Goal: Task Accomplishment & Management: Complete application form

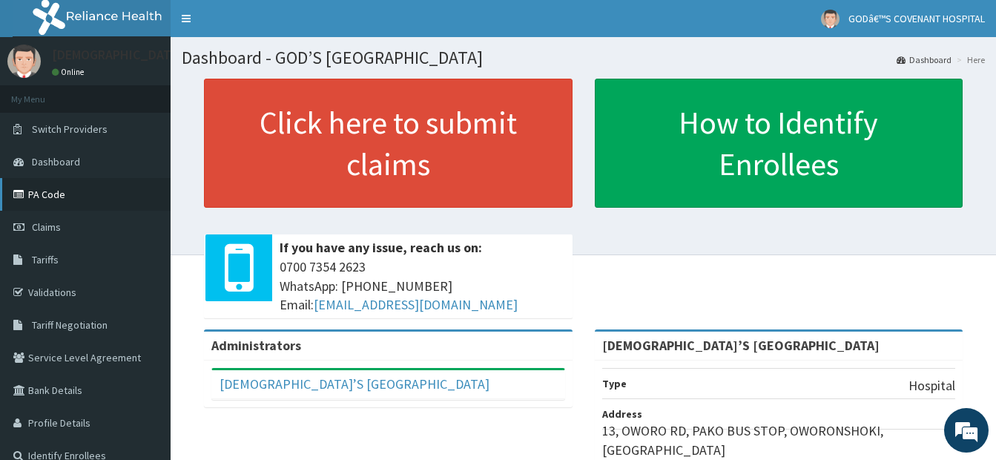
click at [62, 200] on link "PA Code" at bounding box center [85, 194] width 171 height 33
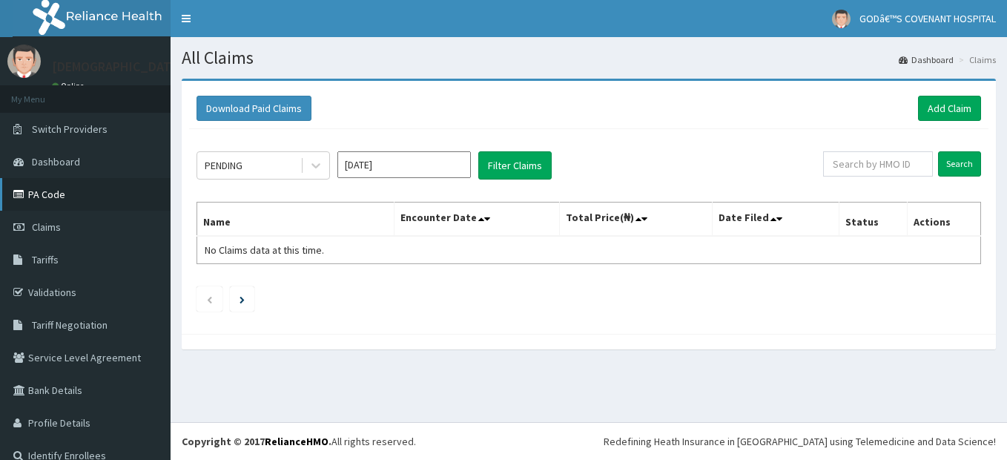
click at [65, 194] on link "PA Code" at bounding box center [85, 194] width 171 height 33
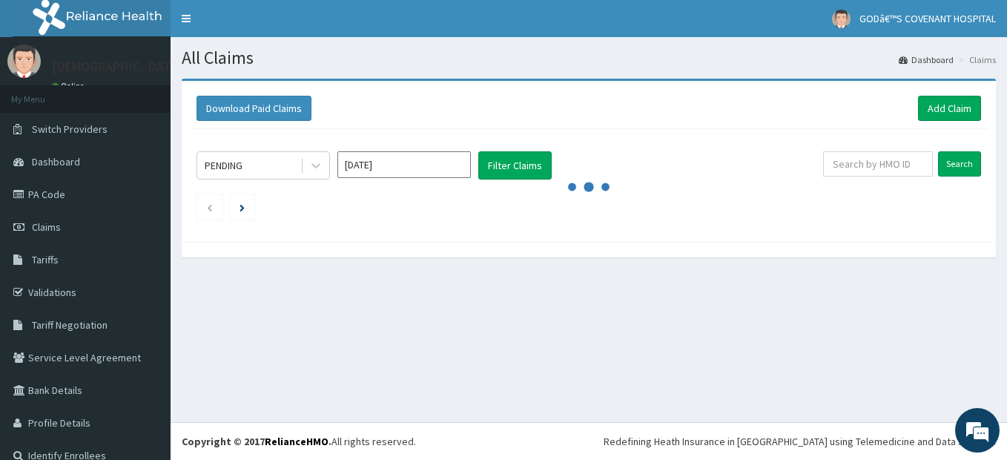
click at [777, 215] on ul at bounding box center [589, 206] width 785 height 25
click at [938, 105] on link "Add Claim" at bounding box center [949, 108] width 63 height 25
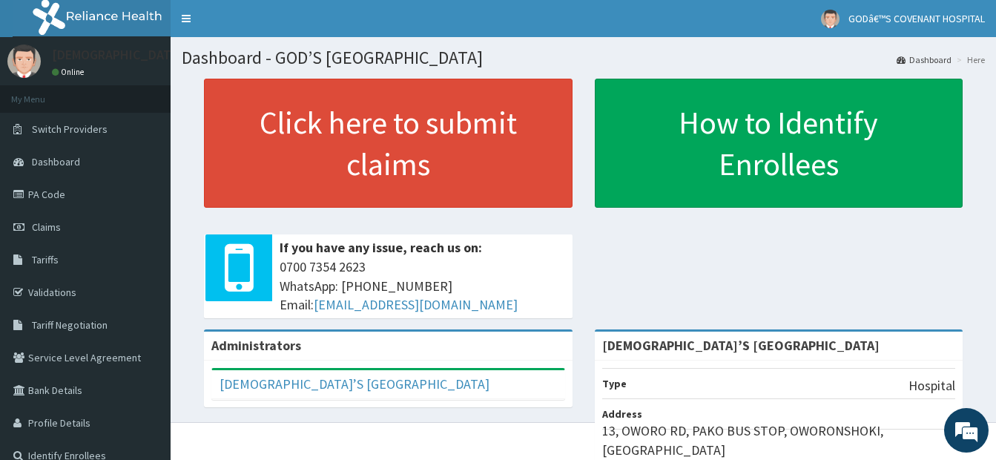
click at [62, 232] on link "Claims" at bounding box center [85, 227] width 171 height 33
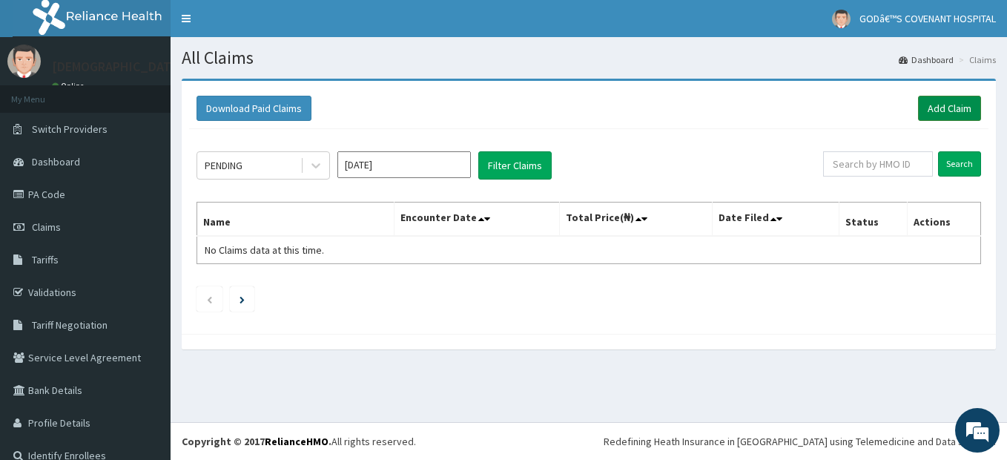
click at [929, 113] on link "Add Claim" at bounding box center [949, 108] width 63 height 25
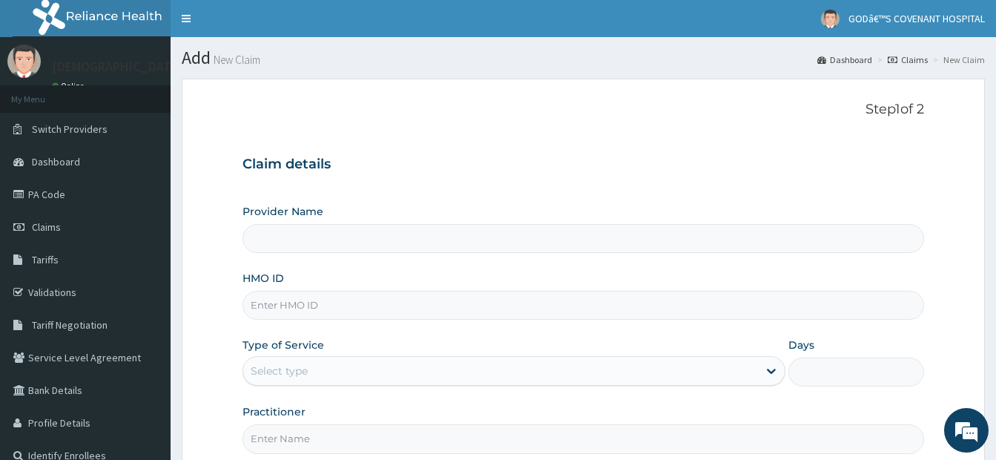
type input "[DEMOGRAPHIC_DATA]’S [GEOGRAPHIC_DATA]"
click at [438, 307] on input "HMO ID" at bounding box center [584, 305] width 682 height 29
type input "PRV/10102/C"
click at [669, 369] on div "Select type" at bounding box center [500, 371] width 515 height 24
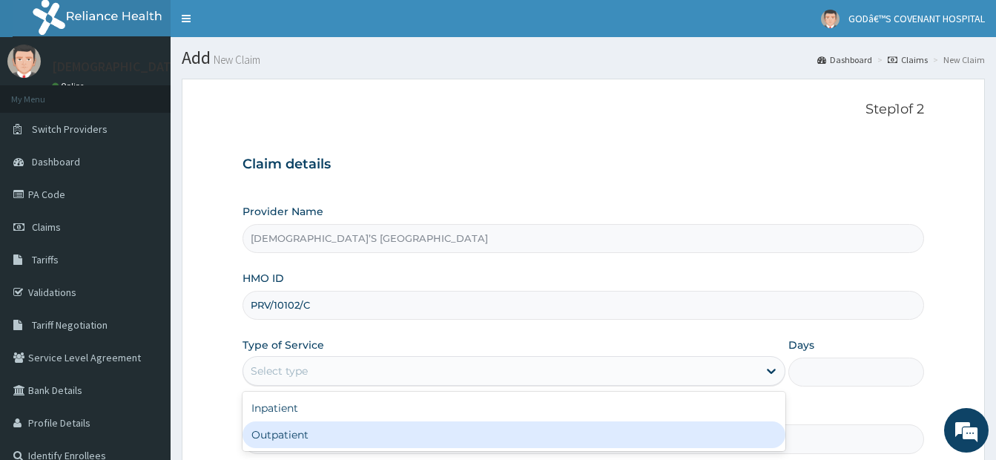
click at [490, 426] on div "Outpatient" at bounding box center [514, 434] width 543 height 27
type input "1"
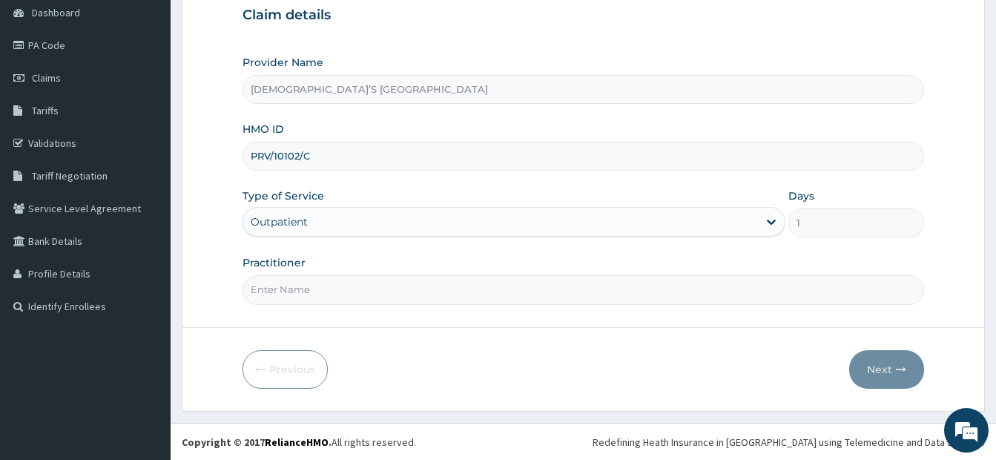
scroll to position [150, 0]
click at [445, 288] on input "Practitioner" at bounding box center [584, 288] width 682 height 29
type input "DR. DARE"
click at [878, 363] on button "Next" at bounding box center [886, 368] width 75 height 39
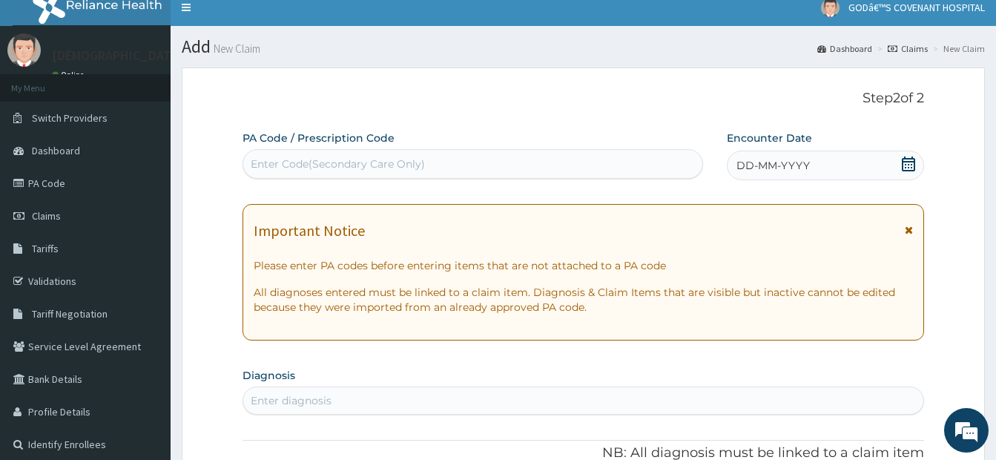
scroll to position [0, 0]
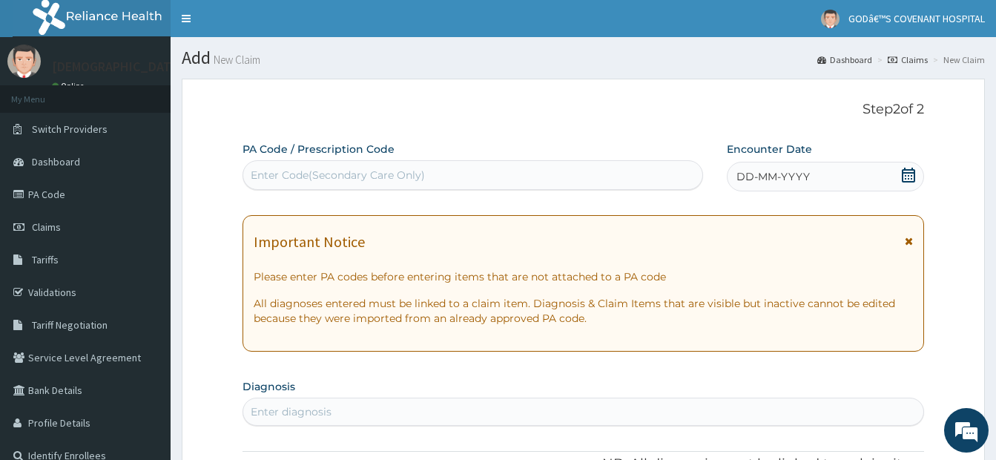
click at [481, 182] on div "Enter Code(Secondary Care Only)" at bounding box center [472, 175] width 459 height 24
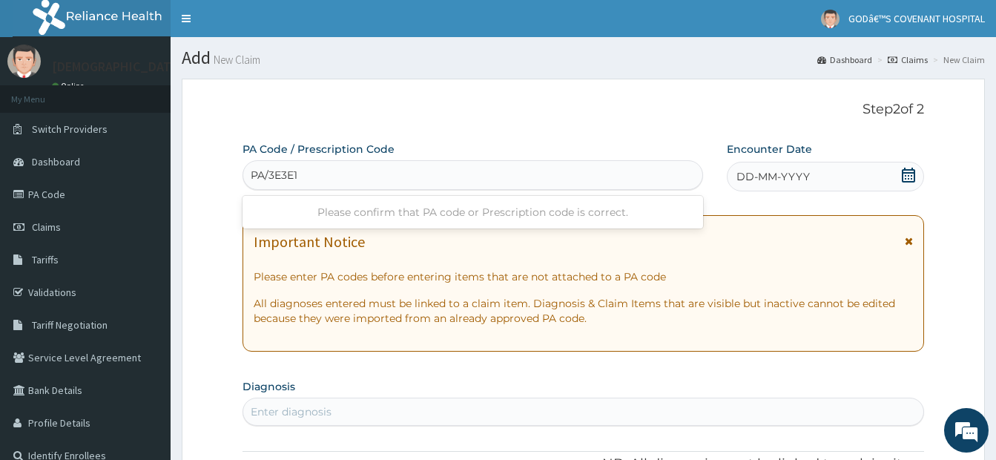
type input "PA/3E3E1F"
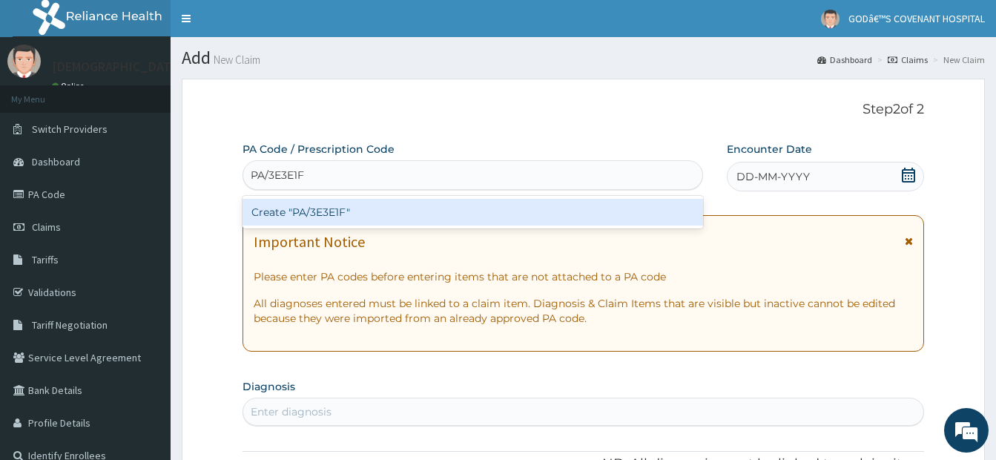
click at [449, 207] on div "Create "PA/3E3E1F"" at bounding box center [473, 212] width 461 height 27
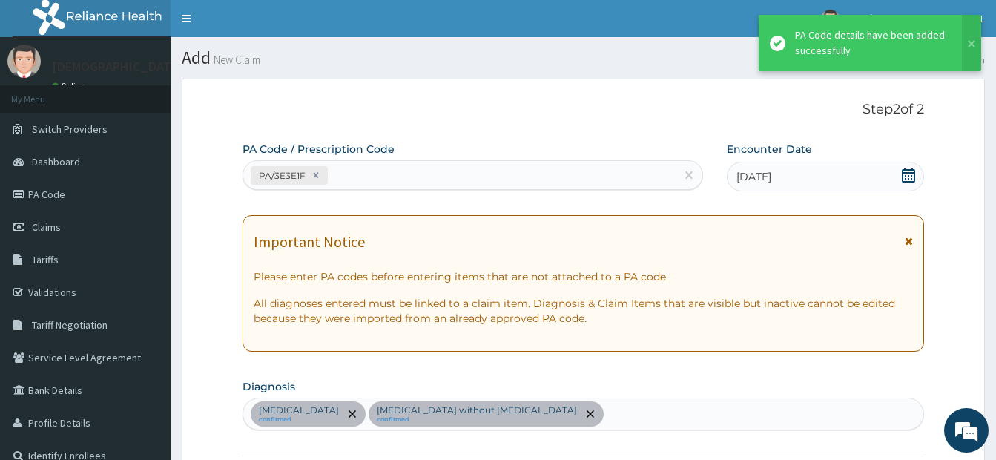
scroll to position [761, 0]
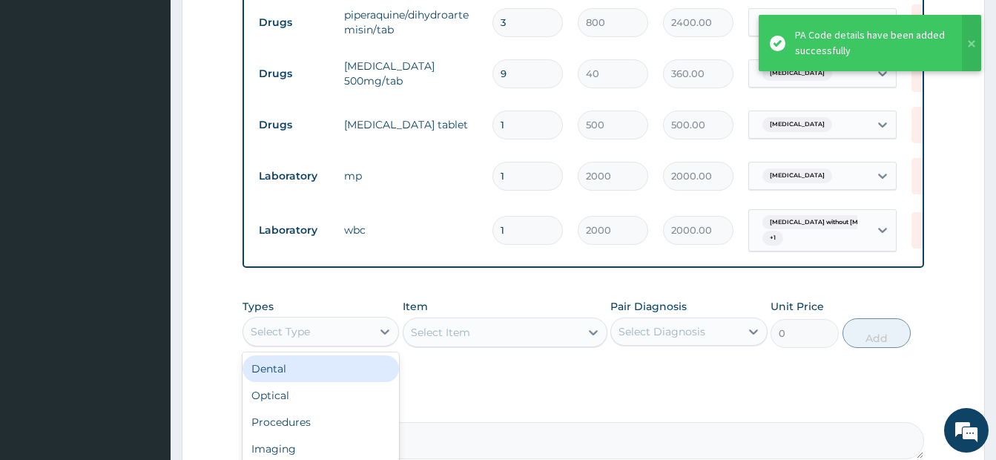
click at [339, 343] on div "Select Type" at bounding box center [307, 332] width 128 height 24
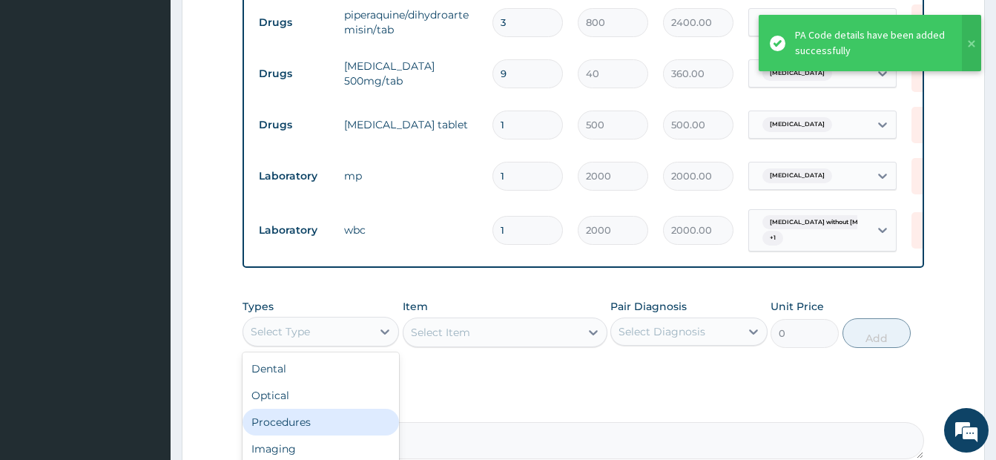
click at [270, 429] on div "Procedures" at bounding box center [321, 422] width 156 height 27
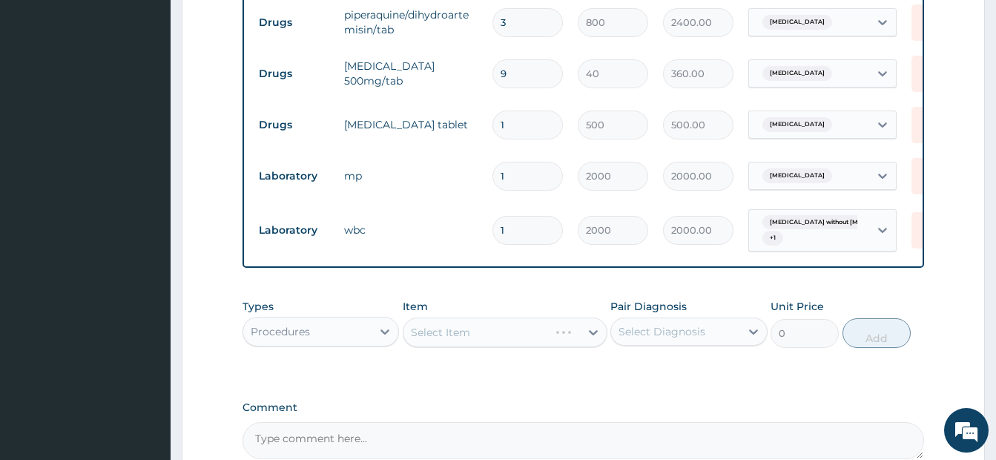
click at [495, 343] on div "Select Item" at bounding box center [505, 332] width 205 height 30
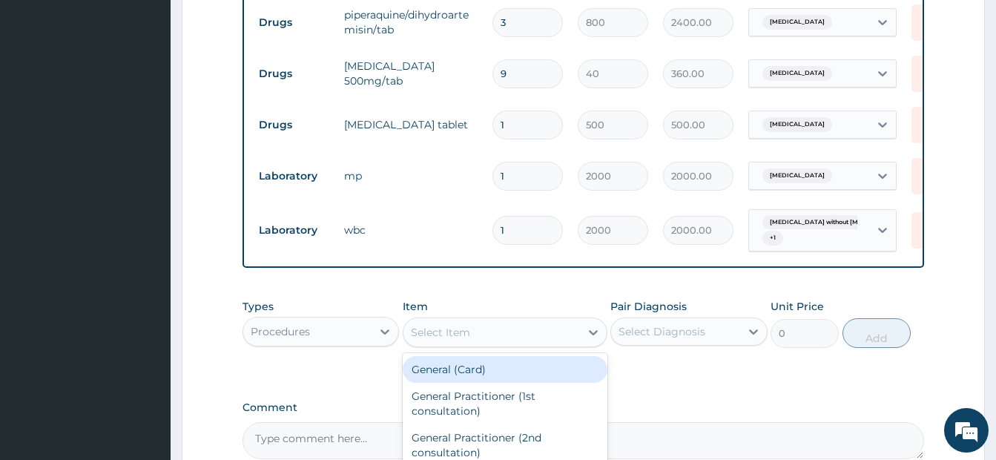
click at [495, 343] on div "Select Item" at bounding box center [491, 332] width 177 height 24
type input "GP"
click at [501, 383] on div "GP CONSULTATION" at bounding box center [505, 369] width 205 height 27
type input "3500"
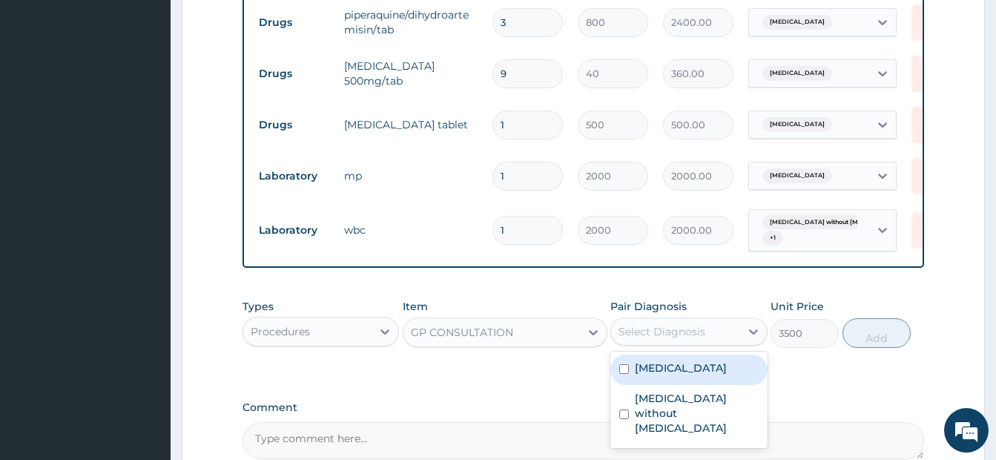
click at [630, 343] on div "Select Diagnosis" at bounding box center [675, 332] width 128 height 24
drag, startPoint x: 630, startPoint y: 377, endPoint x: 626, endPoint y: 392, distance: 16.2
click at [629, 381] on div "Malaria, unspecified" at bounding box center [688, 370] width 156 height 30
checkbox input "true"
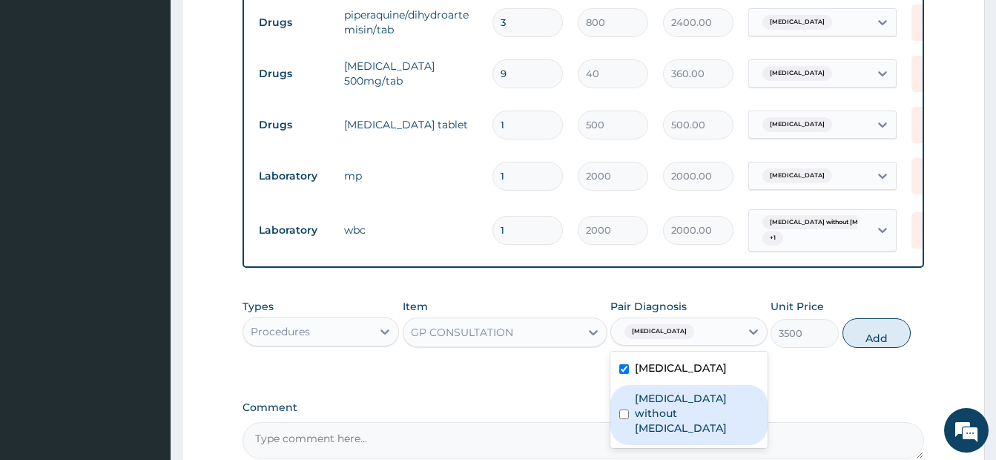
drag, startPoint x: 624, startPoint y: 413, endPoint x: 668, endPoint y: 415, distance: 43.8
click at [624, 419] on input "checkbox" at bounding box center [624, 414] width 10 height 10
checkbox input "true"
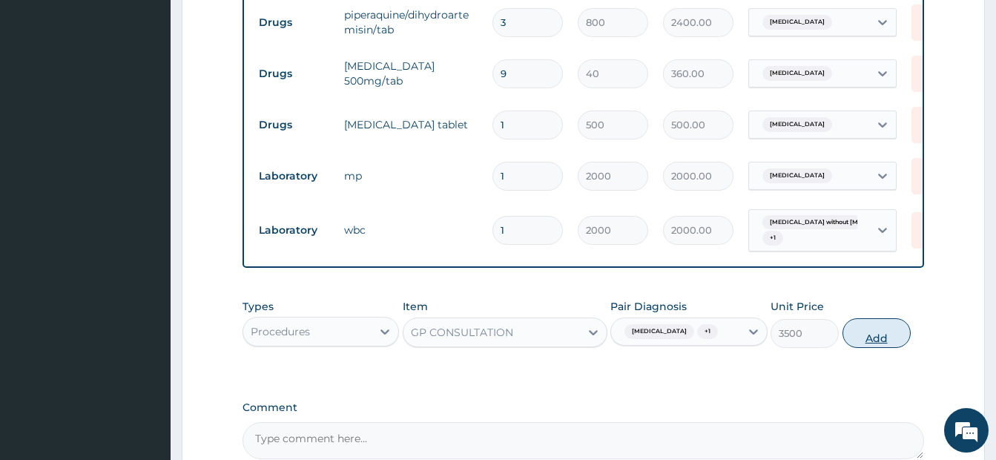
click at [869, 343] on button "Add" at bounding box center [877, 333] width 68 height 30
type input "0"
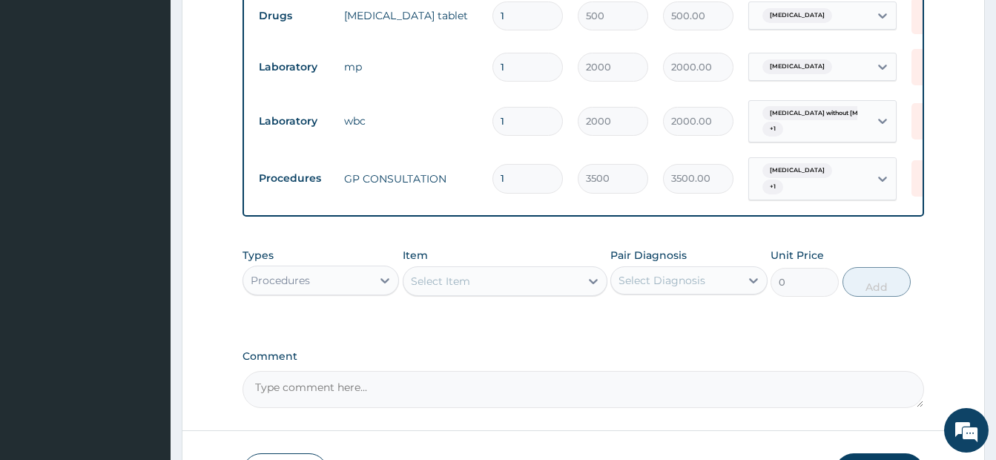
scroll to position [909, 0]
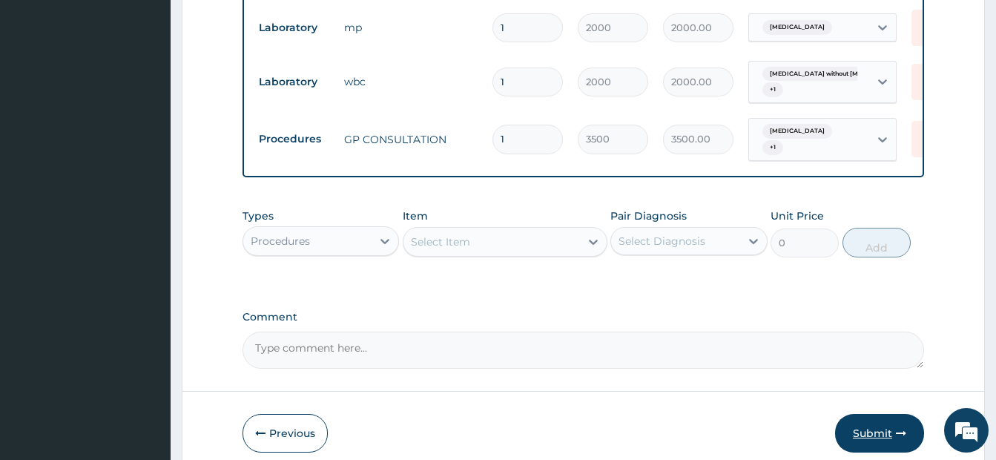
click at [869, 436] on button "Submit" at bounding box center [879, 433] width 89 height 39
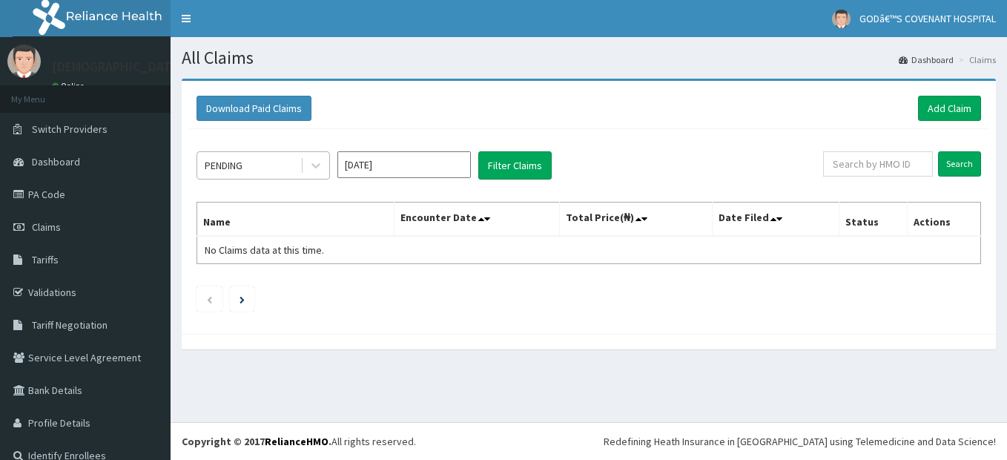
click at [294, 162] on div "PENDING" at bounding box center [248, 166] width 103 height 24
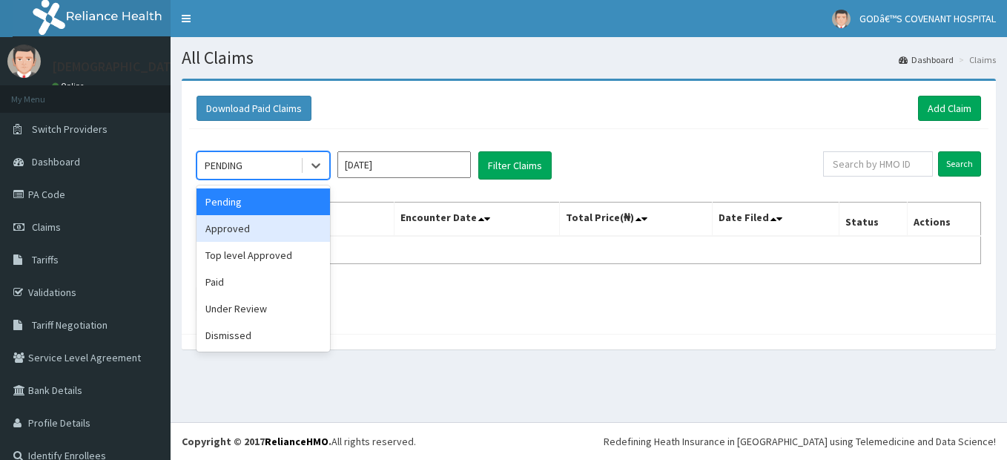
click at [264, 221] on div "Approved" at bounding box center [264, 228] width 134 height 27
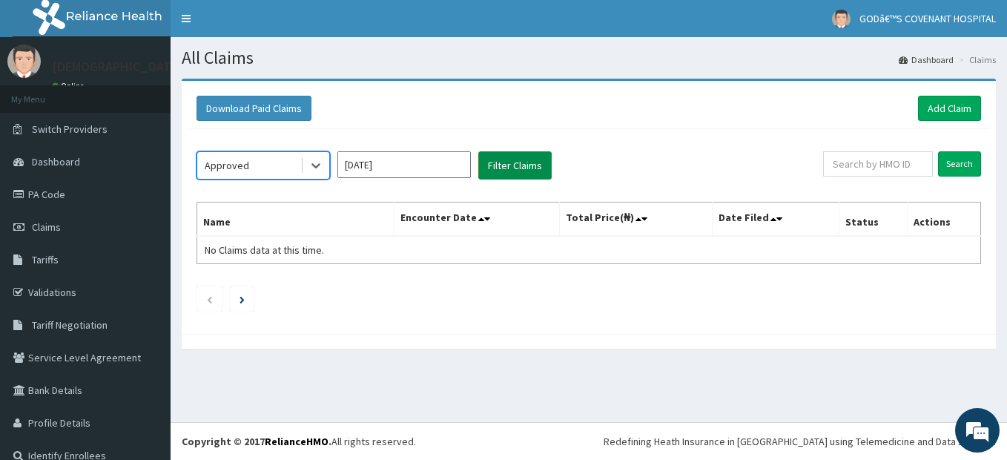
click at [504, 176] on button "Filter Claims" at bounding box center [514, 165] width 73 height 28
